Goal: Transaction & Acquisition: Purchase product/service

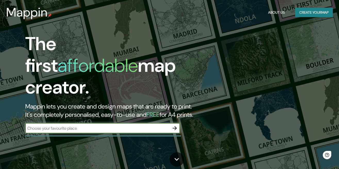
click at [93, 125] on input "text" at bounding box center [97, 128] width 144 height 6
click at [134, 125] on input "text" at bounding box center [97, 128] width 144 height 6
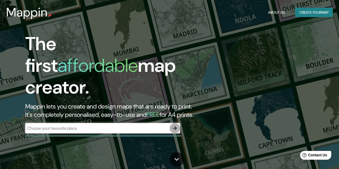
click at [178, 125] on icon "button" at bounding box center [175, 128] width 6 height 6
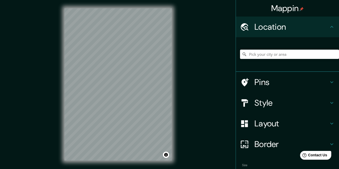
click at [279, 55] on input "Pick your city or area" at bounding box center [289, 54] width 99 height 9
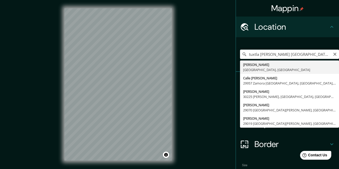
type input "Tuxtla [PERSON_NAME], [GEOGRAPHIC_DATA], [GEOGRAPHIC_DATA]"
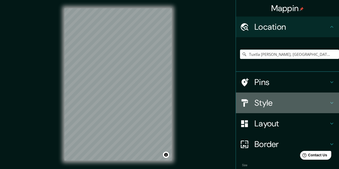
click at [330, 101] on icon at bounding box center [332, 103] width 6 height 6
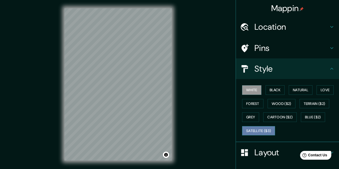
click at [270, 128] on button "Satellite ($3)" at bounding box center [258, 131] width 33 height 10
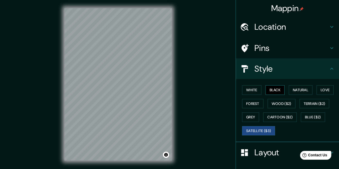
click at [278, 89] on button "Black" at bounding box center [275, 90] width 19 height 10
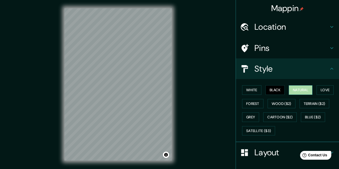
click at [297, 90] on button "Natural" at bounding box center [301, 90] width 24 height 10
click at [331, 90] on button "Love" at bounding box center [325, 90] width 17 height 10
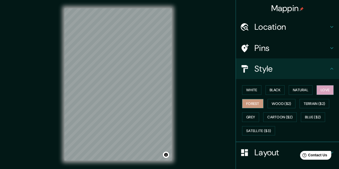
click at [253, 103] on button "Forest" at bounding box center [252, 104] width 21 height 10
click at [255, 115] on button "Grey" at bounding box center [250, 117] width 17 height 10
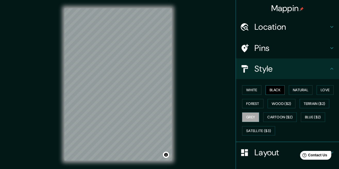
click at [276, 89] on button "Black" at bounding box center [275, 90] width 19 height 10
click at [255, 88] on button "White" at bounding box center [251, 90] width 19 height 10
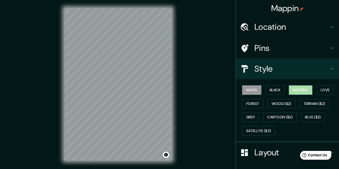
click at [293, 88] on button "Natural" at bounding box center [301, 90] width 24 height 10
click at [319, 87] on button "Love" at bounding box center [325, 90] width 17 height 10
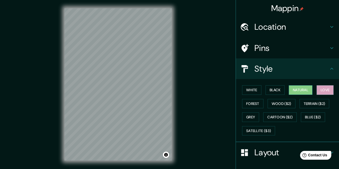
click at [300, 90] on button "Natural" at bounding box center [301, 90] width 24 height 10
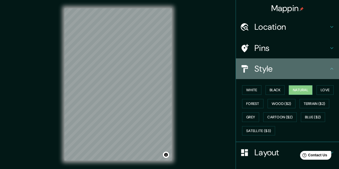
click at [333, 68] on icon at bounding box center [332, 69] width 6 height 6
click at [332, 69] on icon at bounding box center [332, 69] width 6 height 6
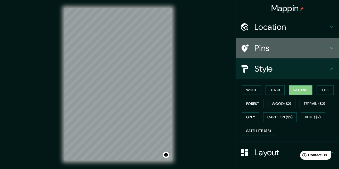
click at [331, 48] on icon at bounding box center [332, 48] width 6 height 6
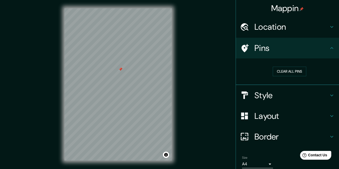
click at [122, 70] on div at bounding box center [120, 69] width 4 height 4
click at [300, 69] on button "Clear all pins" at bounding box center [290, 72] width 34 height 10
click at [284, 74] on button "Clear all pins" at bounding box center [290, 72] width 34 height 10
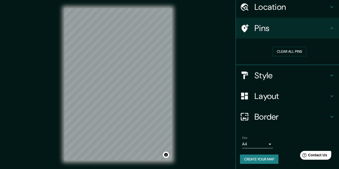
scroll to position [20, 0]
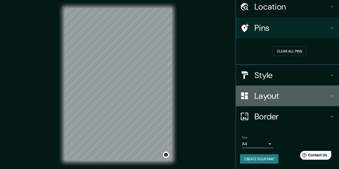
click at [332, 93] on icon at bounding box center [332, 96] width 6 height 6
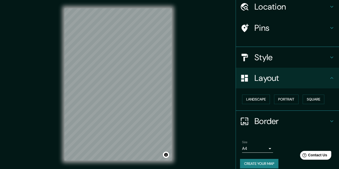
scroll to position [17, 0]
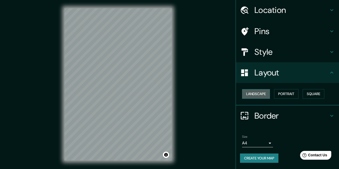
click at [259, 96] on button "Landscape" at bounding box center [256, 94] width 28 height 10
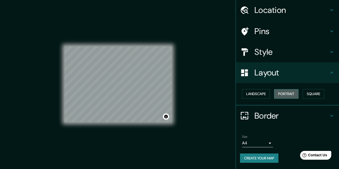
click at [288, 94] on button "Portrait" at bounding box center [286, 94] width 25 height 10
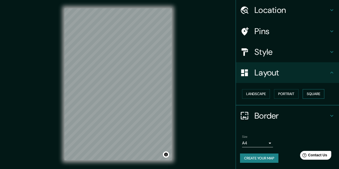
click at [316, 93] on button "Square" at bounding box center [314, 94] width 22 height 10
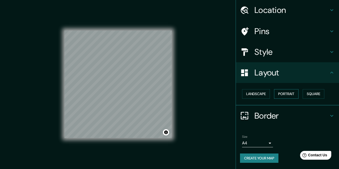
click at [290, 93] on button "Portrait" at bounding box center [286, 94] width 25 height 10
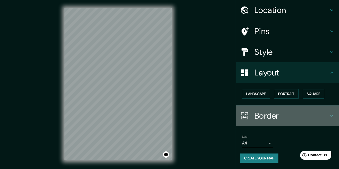
click at [334, 113] on icon at bounding box center [332, 116] width 6 height 6
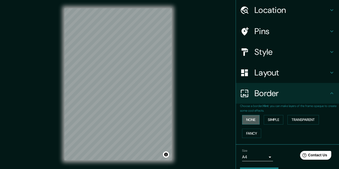
click at [253, 119] on button "None" at bounding box center [251, 120] width 18 height 10
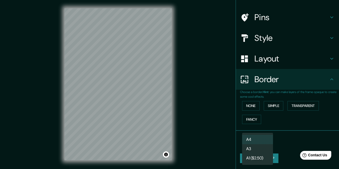
click at [271, 142] on body "Mappin Location [GEOGRAPHIC_DATA][PERSON_NAME], [GEOGRAPHIC_DATA], [GEOGRAPHIC_…" at bounding box center [169, 84] width 339 height 169
click at [290, 139] on div at bounding box center [169, 84] width 339 height 169
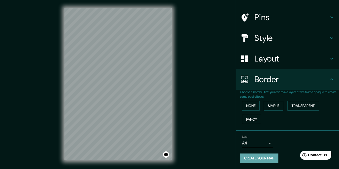
click at [267, 156] on button "Create your map" at bounding box center [259, 158] width 38 height 10
click at [258, 154] on button "Create your map" at bounding box center [259, 158] width 38 height 10
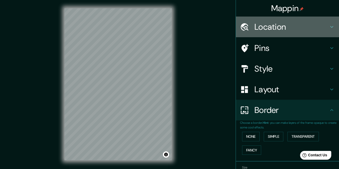
click at [330, 27] on icon at bounding box center [332, 27] width 6 height 6
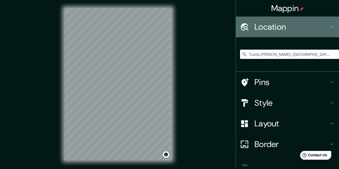
click at [330, 27] on icon at bounding box center [332, 27] width 6 height 6
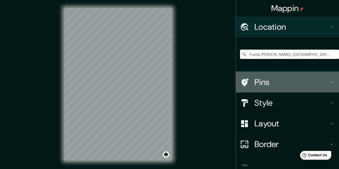
click at [273, 83] on h4 "Pins" at bounding box center [292, 82] width 74 height 10
